Goal: Task Accomplishment & Management: Manage account settings

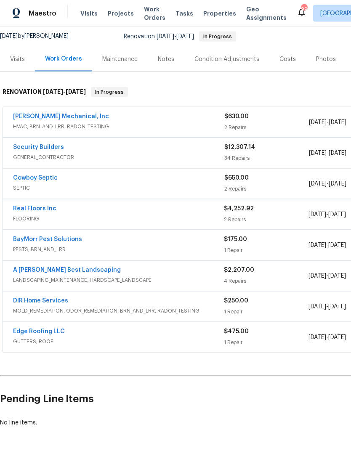
scroll to position [0, 0]
click at [64, 119] on link "[PERSON_NAME] Mechanical, Inc" at bounding box center [61, 116] width 96 height 6
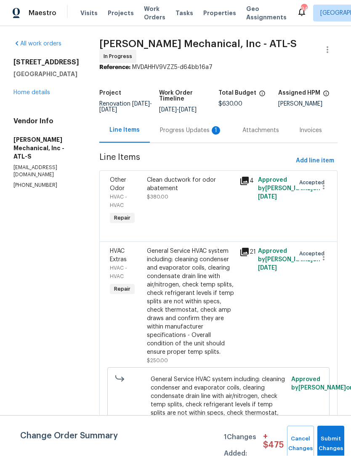
scroll to position [0, 0]
click at [330, 444] on span "Submit Changes" at bounding box center [330, 443] width 18 height 19
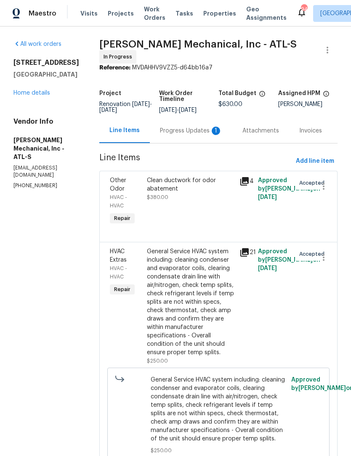
click at [190, 129] on div "Progress Updates 1" at bounding box center [191, 131] width 62 height 8
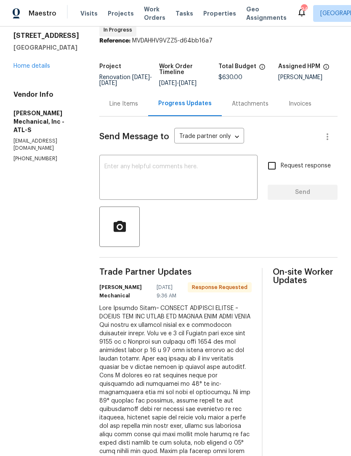
scroll to position [26, 0]
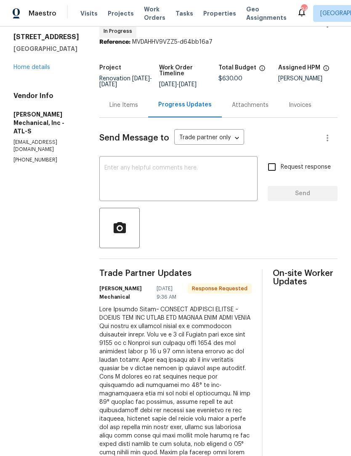
click at [148, 103] on div "Line Items" at bounding box center [123, 104] width 49 height 25
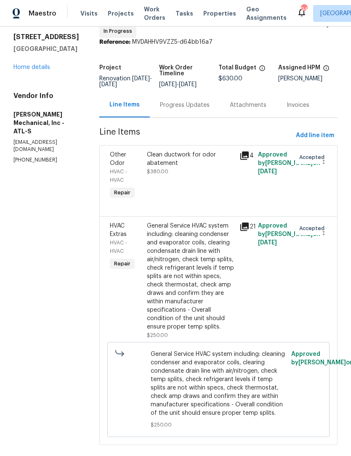
click at [194, 165] on div "Clean ductwork for odor abatement" at bounding box center [190, 158] width 87 height 17
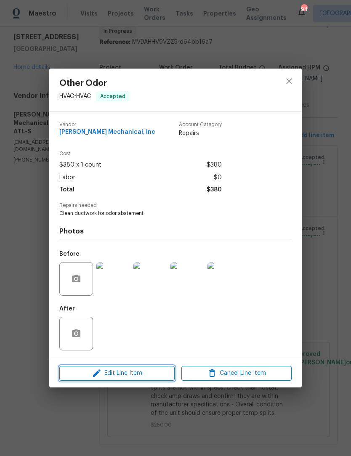
click at [151, 372] on span "Edit Line Item" at bounding box center [117, 373] width 110 height 11
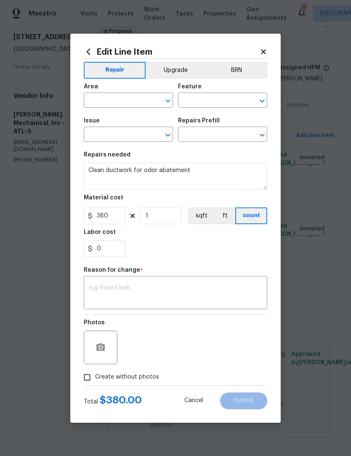
type input "HVAC"
type input "Other Odor"
type input "Clean ductwork for odor abatement, 1 system. $380.00"
click at [121, 216] on input "380" at bounding box center [105, 215] width 42 height 17
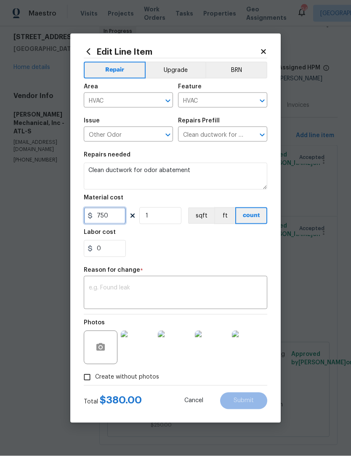
type input "750"
click at [206, 282] on div "x ​" at bounding box center [175, 293] width 183 height 31
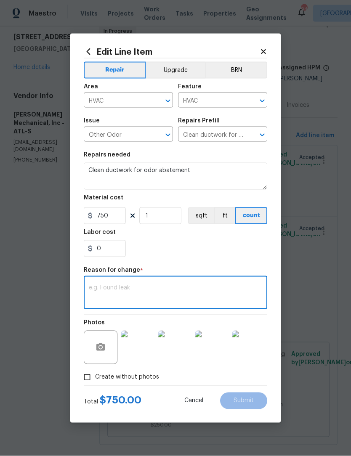
click at [200, 279] on div "x ​" at bounding box center [175, 293] width 183 height 31
type textarea "Adj budget"
click at [255, 401] on button "Submit" at bounding box center [243, 400] width 47 height 17
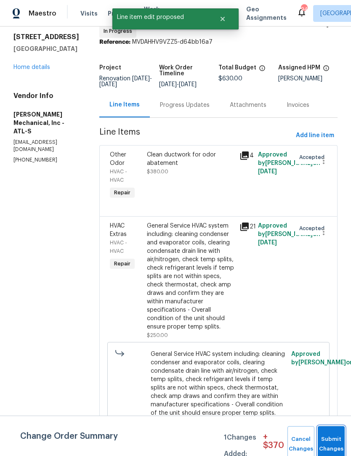
click at [328, 438] on button "Submit Changes" at bounding box center [330, 444] width 27 height 36
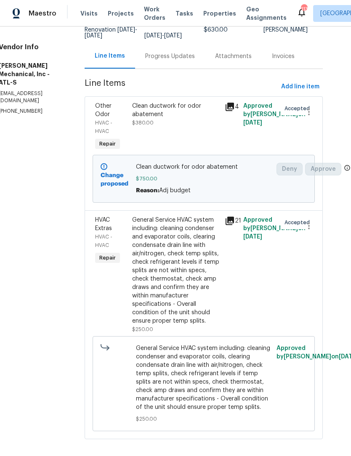
scroll to position [74, 15]
click at [195, 61] on div "Progress Updates" at bounding box center [170, 56] width 50 height 8
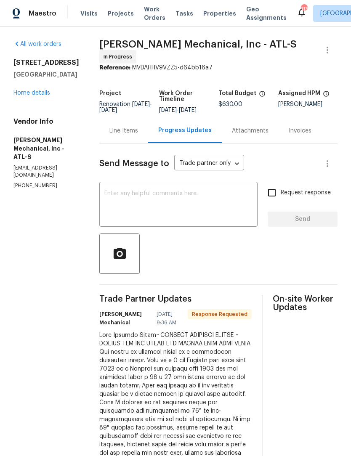
click at [138, 133] on div "Line Items" at bounding box center [123, 131] width 29 height 8
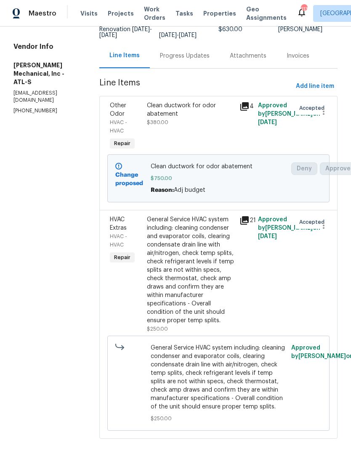
scroll to position [74, 0]
click at [209, 295] on div "General Service HVAC system including: cleaning condenser and evaporator coils,…" at bounding box center [190, 270] width 87 height 109
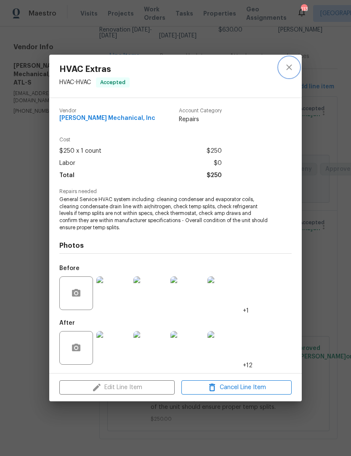
click at [287, 69] on icon "close" at bounding box center [288, 66] width 5 height 5
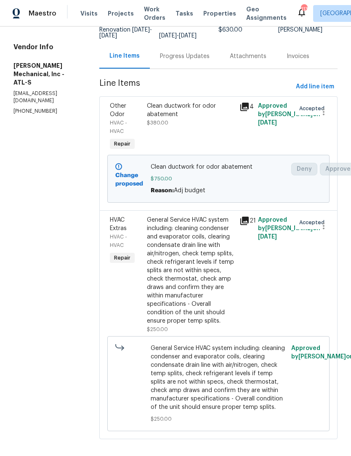
click at [319, 95] on button "Add line item" at bounding box center [314, 87] width 45 height 16
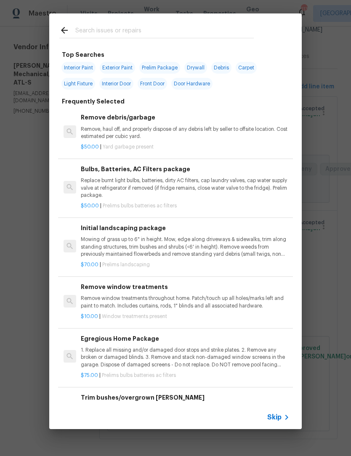
click at [175, 25] on input "text" at bounding box center [164, 31] width 178 height 13
type input "HVAC"
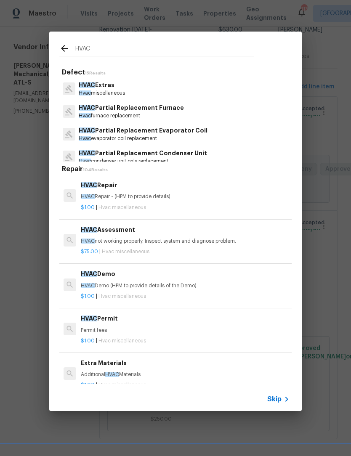
click at [112, 89] on p "HVAC Extras" at bounding box center [102, 85] width 46 height 9
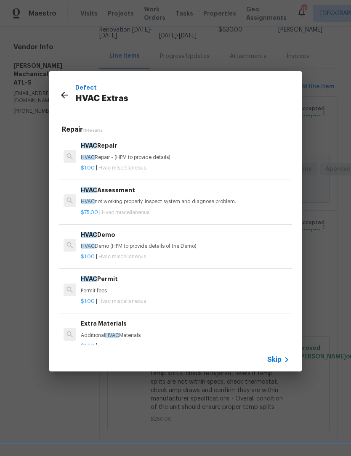
click at [124, 325] on h6 "Extra Materials" at bounding box center [185, 323] width 208 height 9
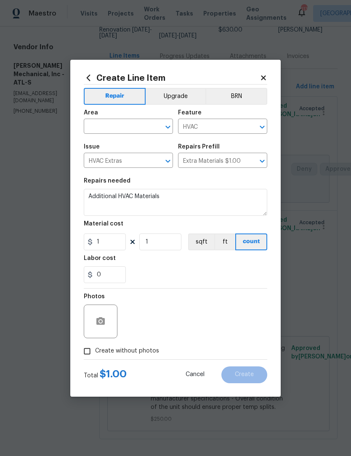
click at [170, 130] on icon "Open" at bounding box center [168, 127] width 10 height 10
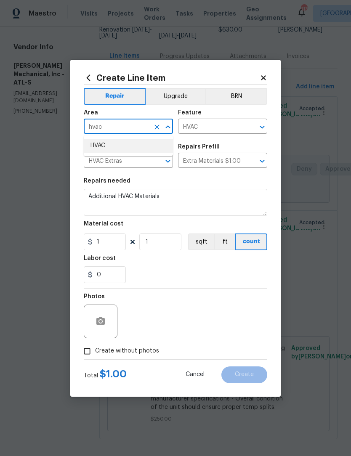
click at [147, 146] on li "HVAC" at bounding box center [128, 146] width 89 height 14
type input "HVAC"
click at [119, 245] on input "1" at bounding box center [105, 241] width 42 height 17
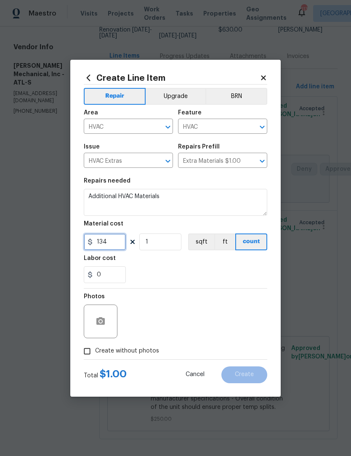
type input "134"
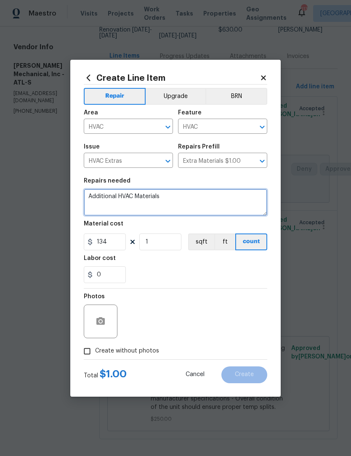
click at [211, 195] on textarea "Additional HVAC Materials" at bounding box center [175, 202] width 183 height 27
type textarea "Additional HVAC Materials. Addition cost associated with hvac service,"
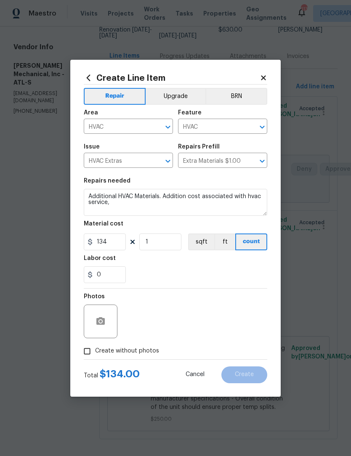
click at [83, 355] on input "Create without photos" at bounding box center [87, 351] width 16 height 16
checkbox input "true"
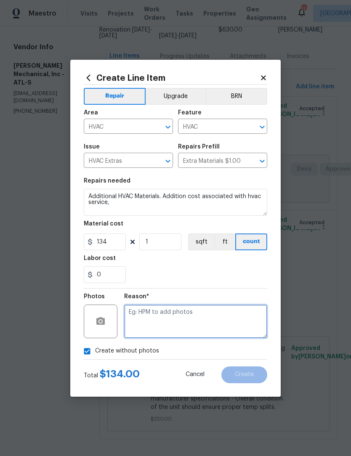
click at [232, 321] on textarea at bounding box center [195, 321] width 143 height 34
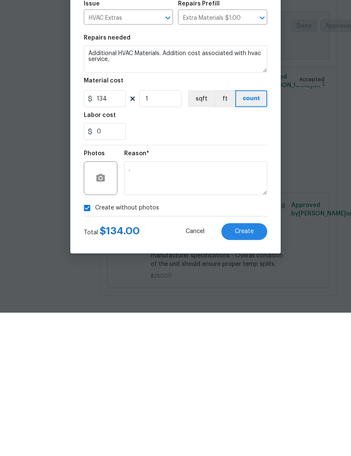
scroll to position [28, 0]
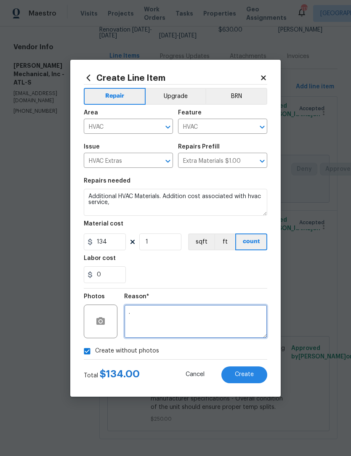
type textarea "."
click at [253, 378] on button "Create" at bounding box center [244, 374] width 46 height 17
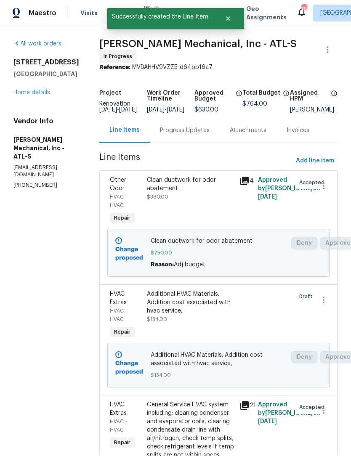
scroll to position [0, 0]
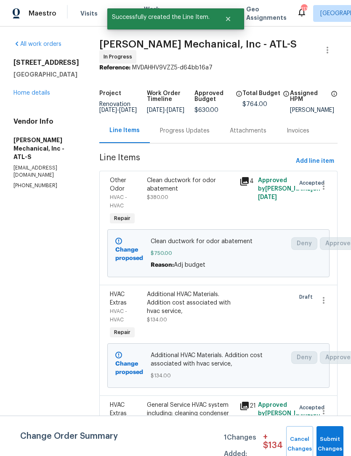
click at [203, 134] on div "Progress Updates" at bounding box center [185, 131] width 50 height 8
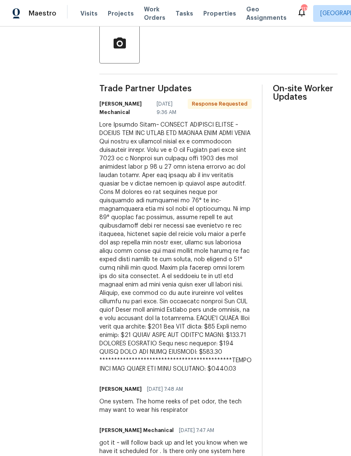
scroll to position [216, 0]
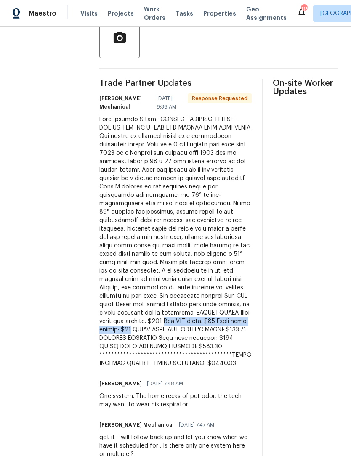
copy div "Add PVC union: $69 Drain line repair: $65"
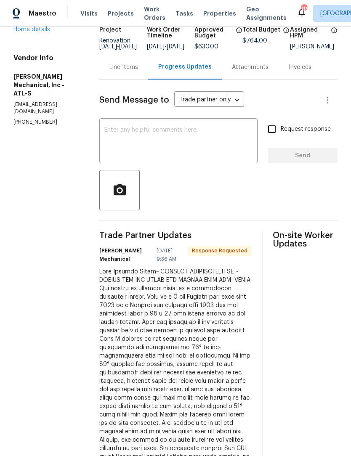
scroll to position [58, 0]
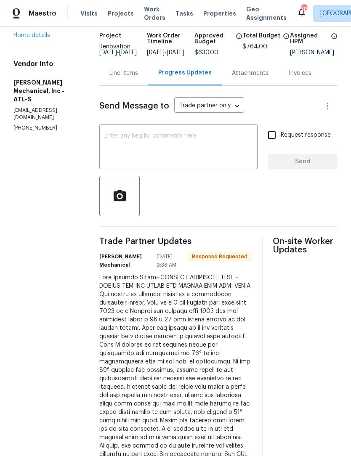
click at [138, 73] on div "Line Items" at bounding box center [123, 73] width 29 height 8
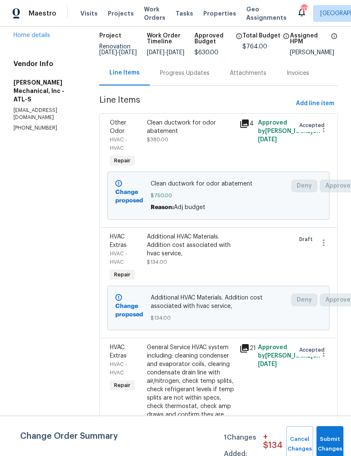
click at [214, 264] on div "Additional HVAC Materials. Addition cost associated with hvac service, $134.00" at bounding box center [190, 249] width 87 height 34
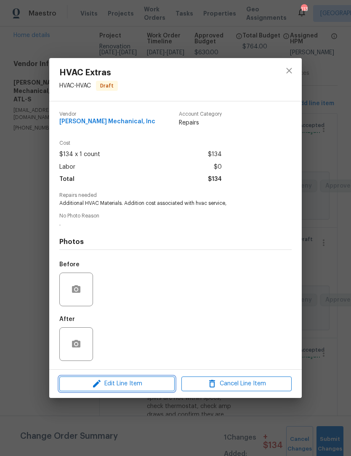
click at [145, 384] on span "Edit Line Item" at bounding box center [117, 383] width 110 height 11
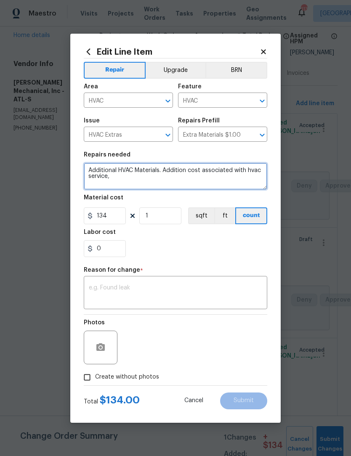
click at [181, 184] on textarea "Additional HVAC Materials. Addition cost associated with hvac service," at bounding box center [175, 176] width 183 height 27
click at [179, 181] on textarea "Additional HVAC Materials. Addition cost associated with hvac service," at bounding box center [175, 176] width 183 height 27
paste textarea "Add PVC union: $69 Drain line repair: $65"
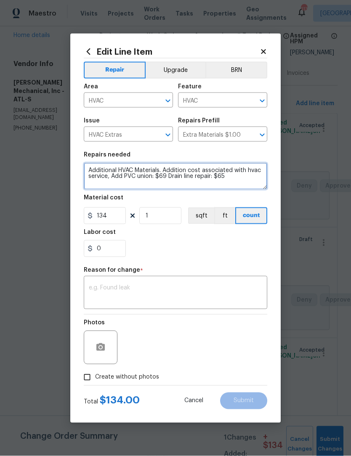
type textarea "Additional HVAC Materials. Addition cost associated with hvac service, Add PVC …"
click at [244, 292] on textarea at bounding box center [175, 294] width 173 height 18
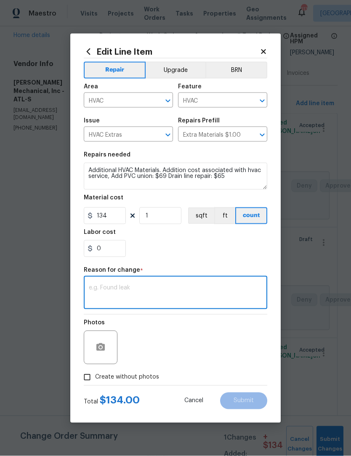
click at [222, 292] on textarea at bounding box center [175, 294] width 173 height 18
paste textarea "Add PVC union: $69 Drain line repair: $65"
type textarea "Add PVC union: $69 Drain line repair: $65"
click at [89, 374] on input "Create without photos" at bounding box center [87, 377] width 16 height 16
checkbox input "true"
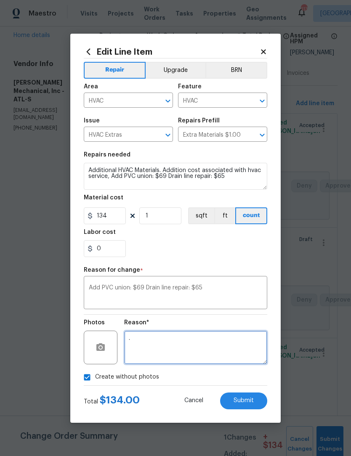
click at [177, 343] on textarea "." at bounding box center [195, 347] width 143 height 34
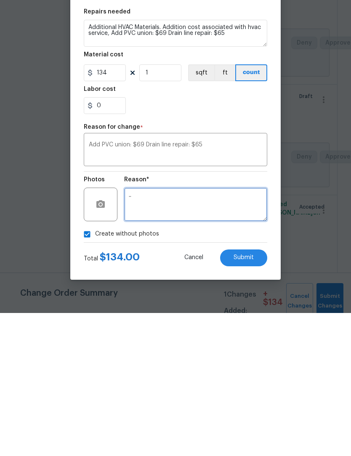
scroll to position [28, 0]
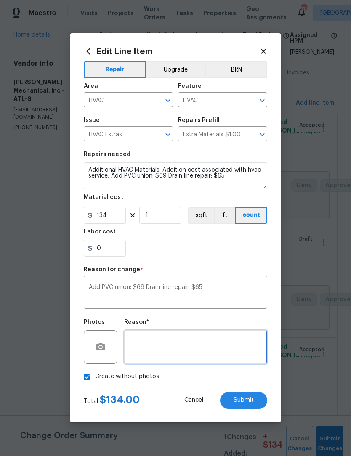
type textarea ".."
click at [253, 403] on span "Submit" at bounding box center [243, 400] width 20 height 6
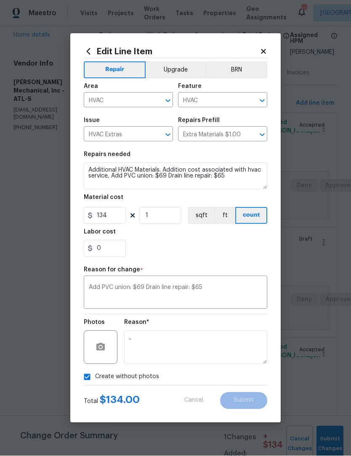
type textarea "Additional HVAC Materials. Addition cost associated with hvac service,"
type textarea "."
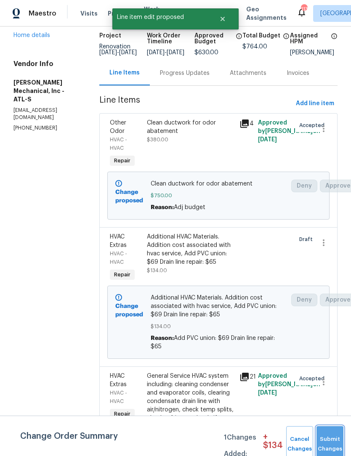
click at [335, 442] on button "Submit Changes" at bounding box center [329, 444] width 27 height 36
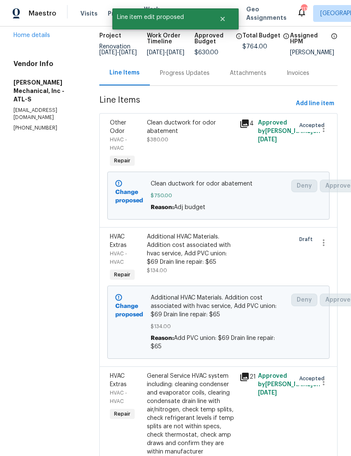
click at [209, 69] on div "Progress Updates" at bounding box center [185, 73] width 50 height 8
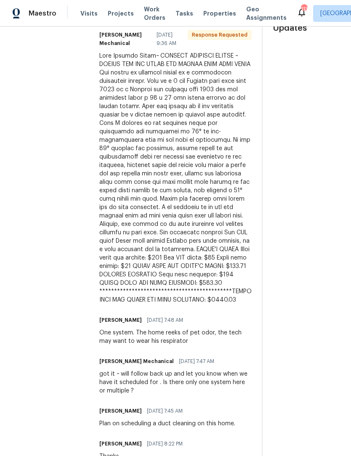
scroll to position [280, 0]
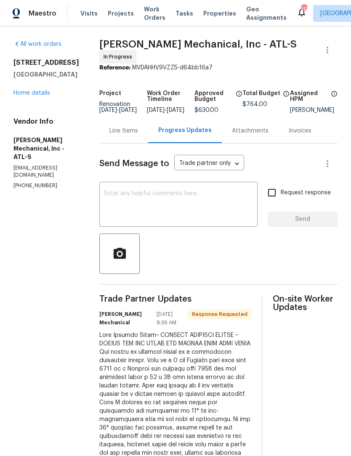
click at [44, 84] on div "[STREET_ADDRESS] Home details" at bounding box center [46, 77] width 66 height 39
click at [206, 134] on div "Progress Updates" at bounding box center [184, 130] width 53 height 8
click at [193, 207] on textarea at bounding box center [178, 204] width 148 height 29
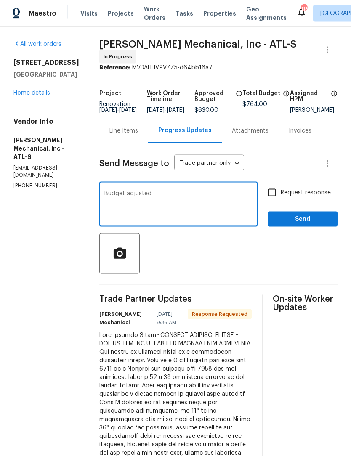
type textarea "Budget adjusted"
click at [297, 224] on span "Send" at bounding box center [302, 219] width 56 height 11
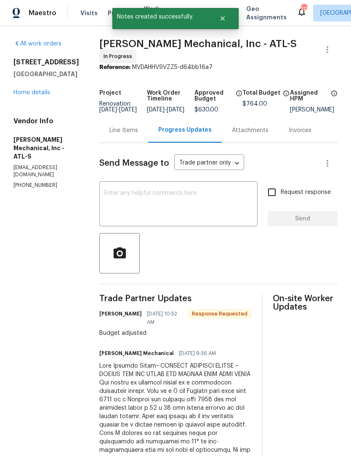
scroll to position [0, 0]
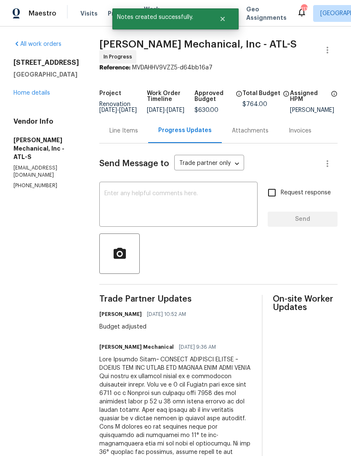
click at [30, 90] on link "Home details" at bounding box center [31, 93] width 37 height 6
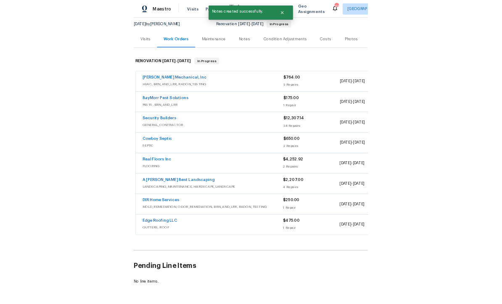
scroll to position [81, 0]
